Goal: Entertainment & Leisure: Consume media (video, audio)

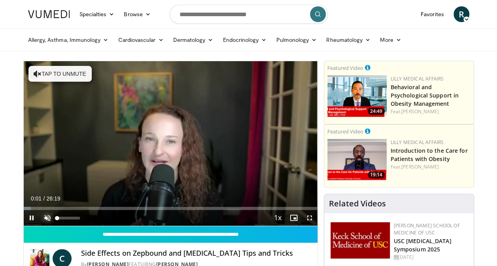
click at [50, 217] on span "Video Player" at bounding box center [48, 218] width 16 height 16
click at [66, 218] on div "40%" at bounding box center [68, 218] width 23 height 3
drag, startPoint x: 66, startPoint y: 218, endPoint x: 62, endPoint y: 218, distance: 4.4
click at [62, 218] on div "Volume Level" at bounding box center [59, 218] width 5 height 3
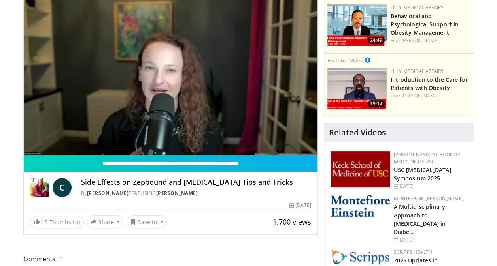
scroll to position [72, 0]
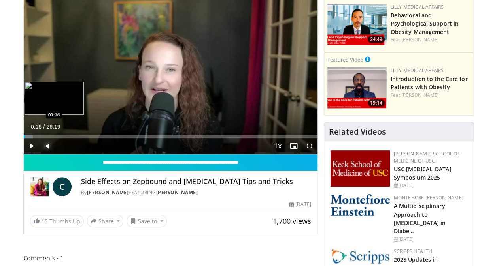
click at [26, 135] on div "Progress Bar" at bounding box center [28, 136] width 9 height 3
click at [30, 136] on div "Progress Bar" at bounding box center [30, 136] width 12 height 3
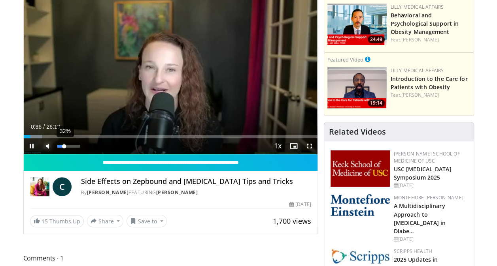
click at [64, 146] on div "32%" at bounding box center [68, 146] width 23 height 3
click at [64, 146] on video-js "**********" at bounding box center [171, 71] width 294 height 165
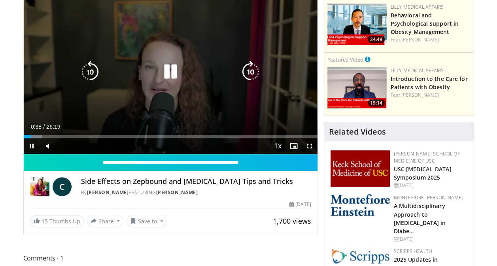
scroll to position [0, 0]
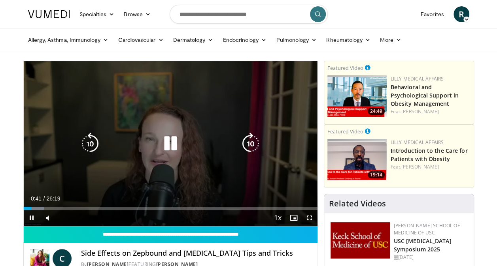
click at [252, 143] on icon "Video Player" at bounding box center [250, 144] width 22 height 22
click at [95, 141] on icon "Video Player" at bounding box center [90, 144] width 22 height 22
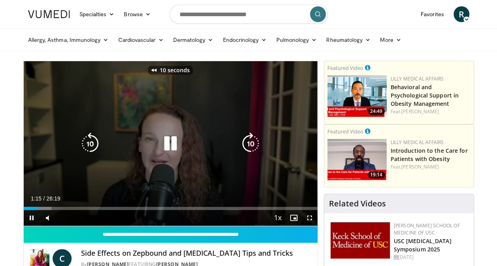
click at [95, 141] on icon "Video Player" at bounding box center [90, 144] width 22 height 22
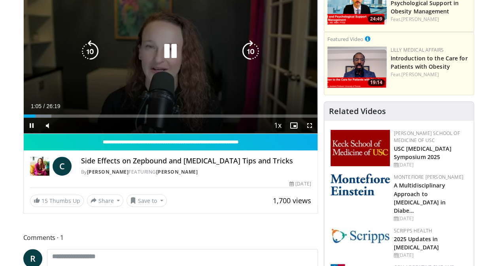
scroll to position [96, 0]
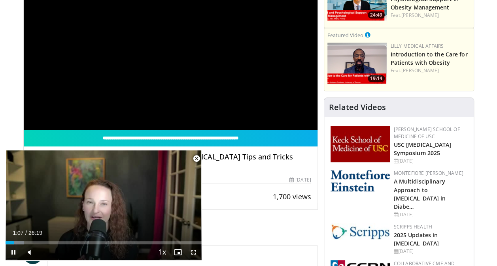
click at [199, 161] on span "Video Player" at bounding box center [196, 159] width 16 height 16
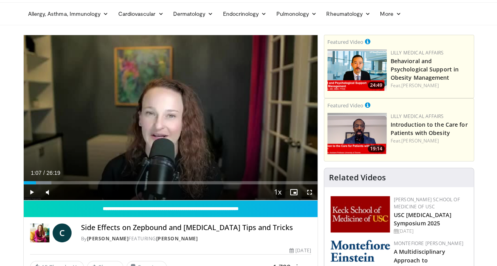
scroll to position [24, 0]
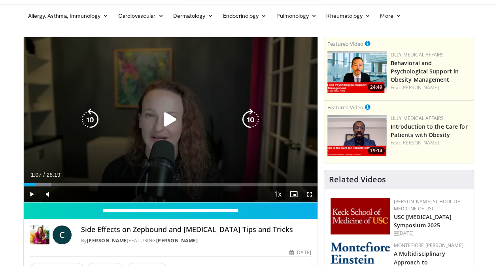
click at [179, 132] on div "20 seconds Tap to unmute" at bounding box center [171, 119] width 294 height 165
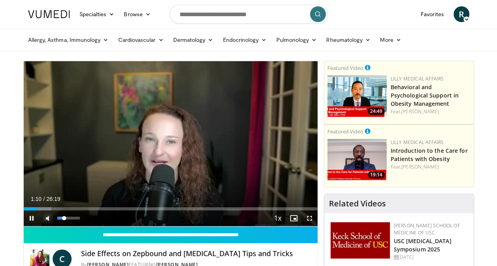
click at [51, 214] on span "Video Player" at bounding box center [48, 219] width 16 height 16
click at [51, 220] on span "Video Player" at bounding box center [48, 219] width 16 height 16
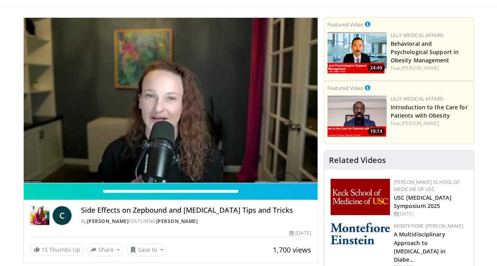
scroll to position [45, 0]
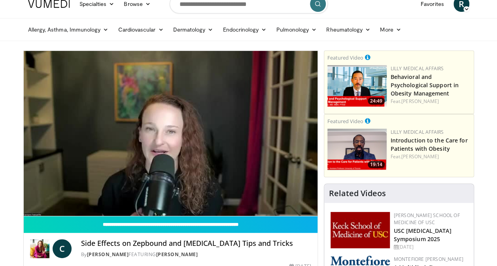
scroll to position [10, 0]
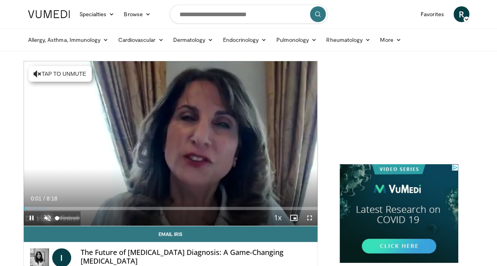
click at [51, 217] on span "Video Player" at bounding box center [48, 218] width 16 height 16
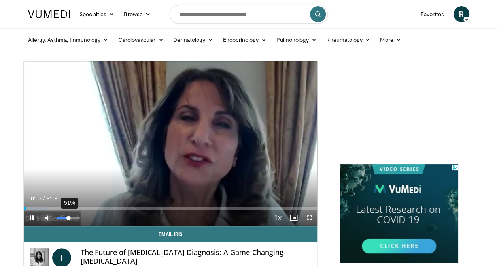
click at [68, 218] on div "51%" at bounding box center [68, 218] width 23 height 3
click at [78, 217] on div "95%" at bounding box center [68, 218] width 23 height 3
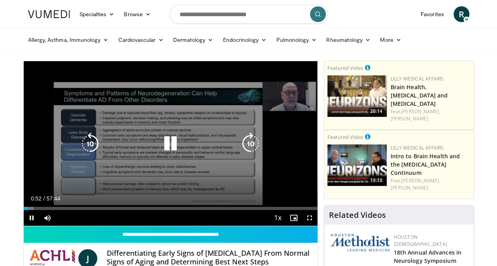
click at [168, 149] on icon "Video Player" at bounding box center [170, 144] width 22 height 22
